Goal: Task Accomplishment & Management: Manage account settings

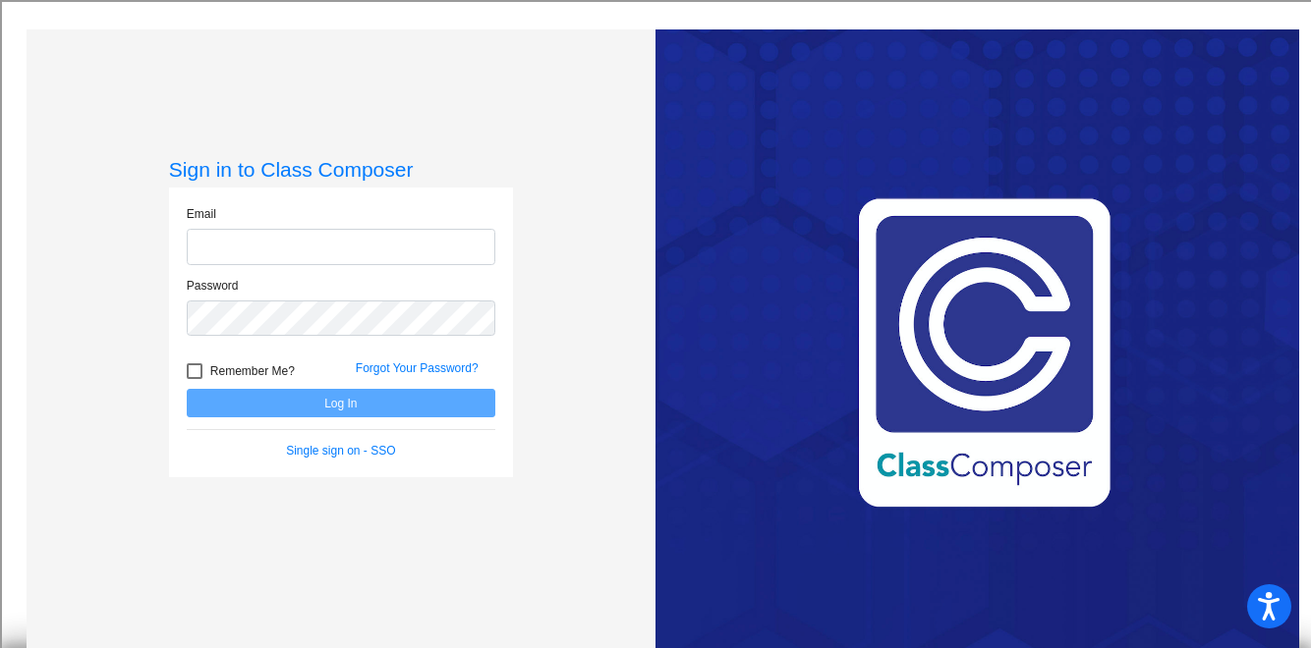
type input "[PERSON_NAME][EMAIL_ADDRESS][DOMAIN_NAME]"
click at [401, 400] on button "Log In" at bounding box center [341, 403] width 308 height 28
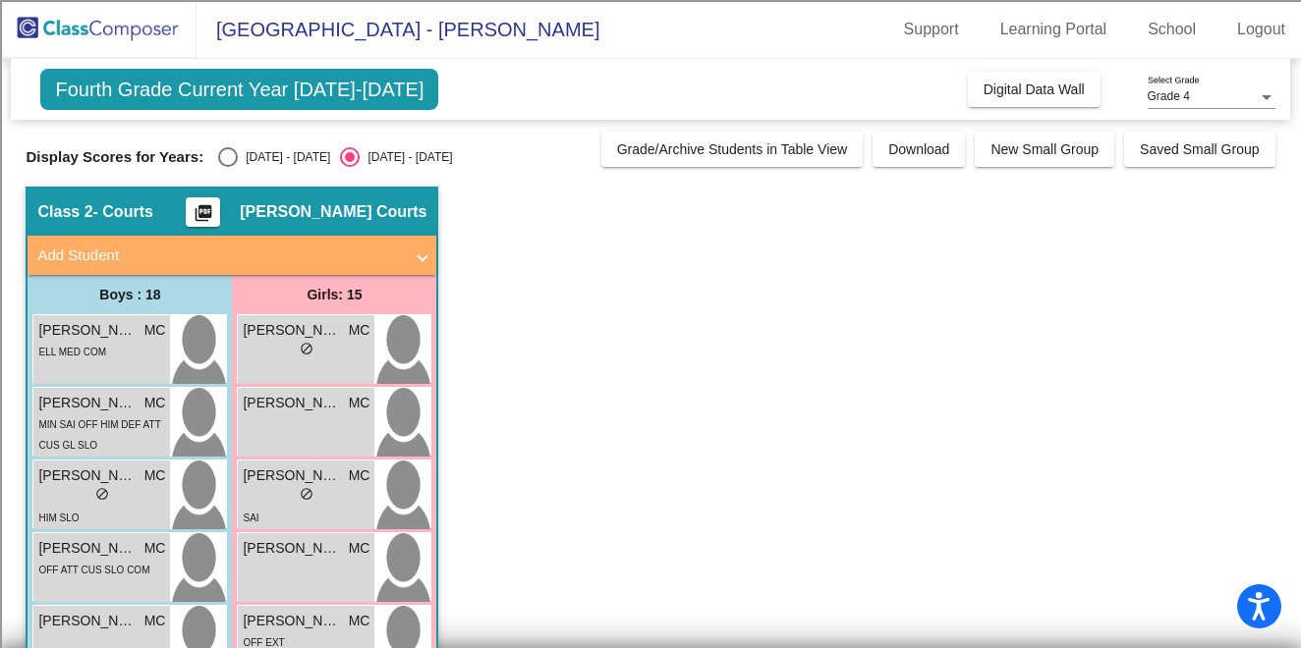
click at [220, 159] on div "Select an option" at bounding box center [228, 157] width 20 height 20
click at [227, 167] on input "[DATE] - [DATE]" at bounding box center [227, 167] width 1 height 1
radio input "true"
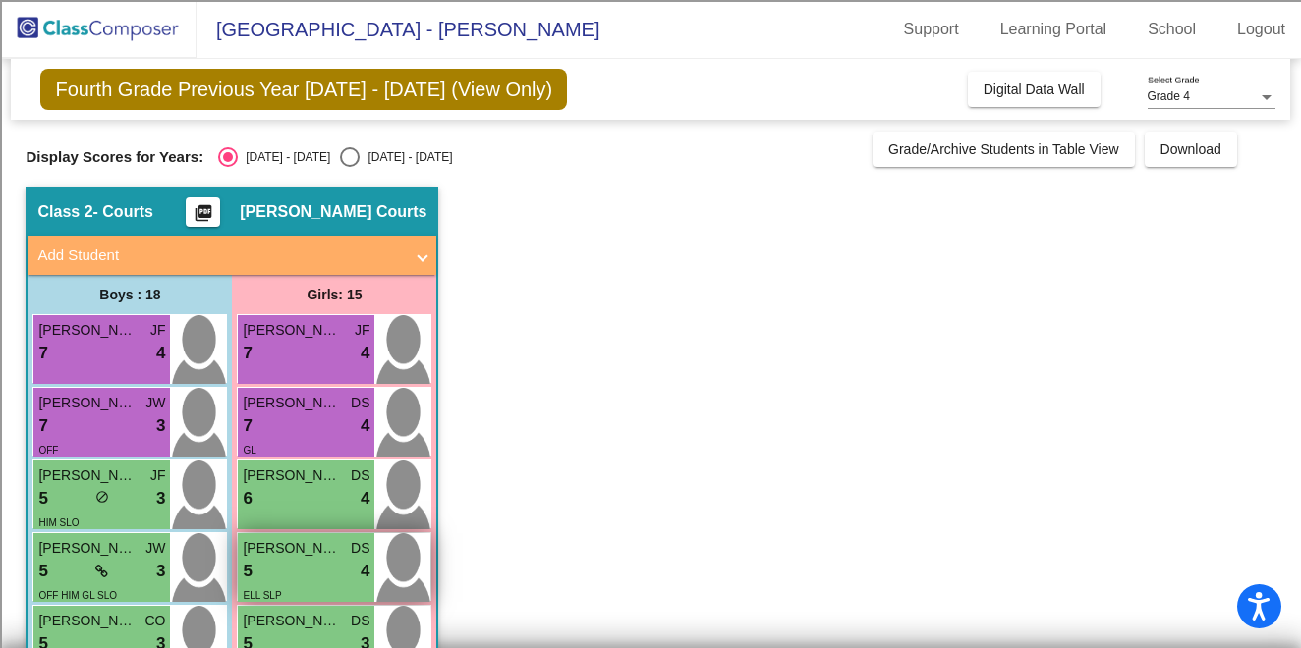
click at [306, 574] on div "5 lock do_not_disturb_alt 4" at bounding box center [306, 572] width 127 height 26
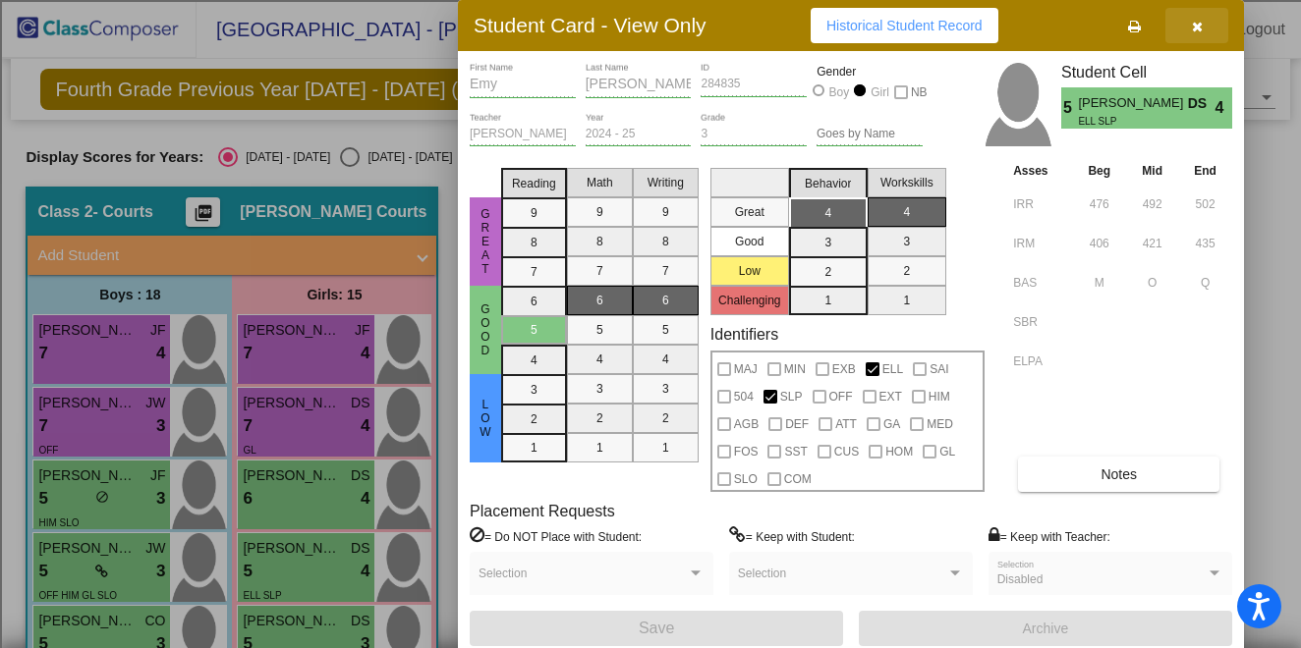
click at [1196, 28] on icon "button" at bounding box center [1197, 27] width 11 height 14
